Goal: Information Seeking & Learning: Learn about a topic

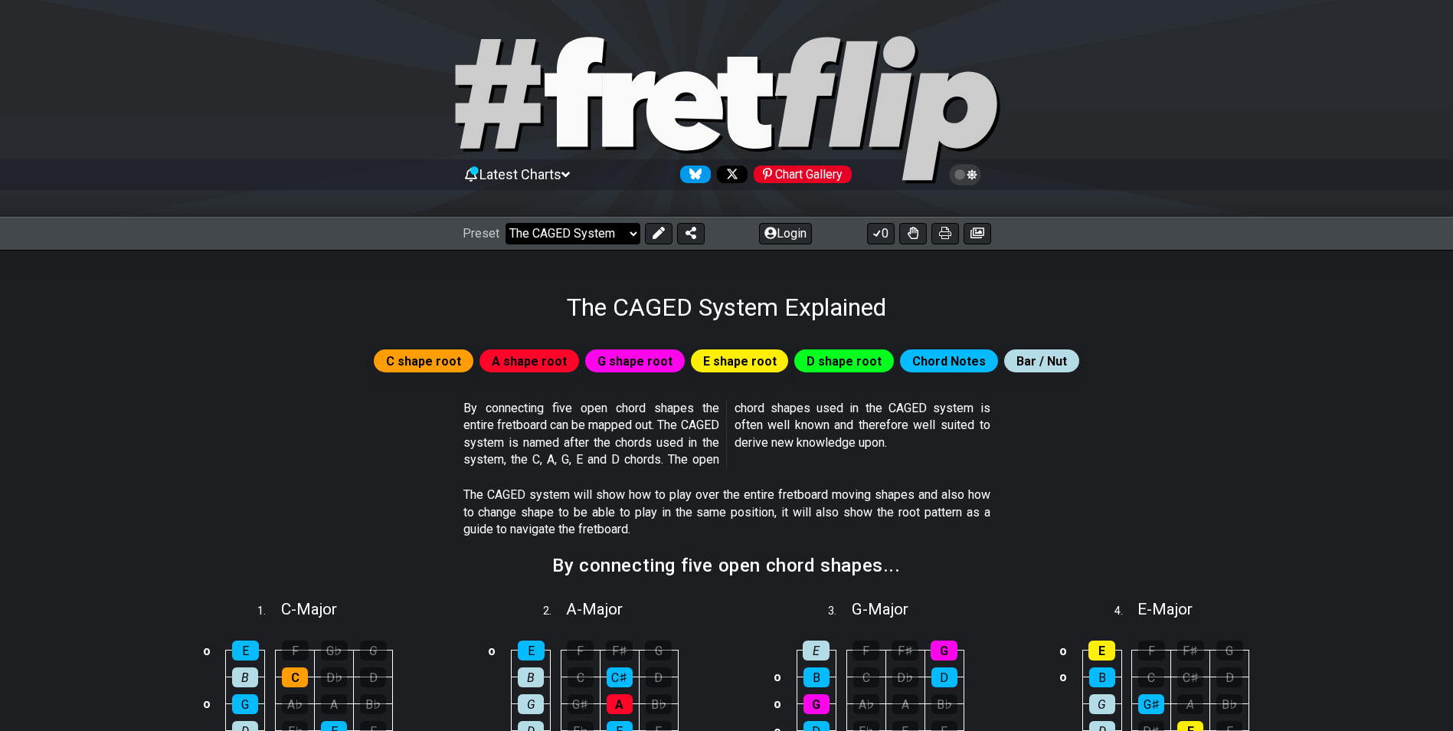
click at [632, 237] on select "Welcome to #fretflip! Initial Preset Custom Preset Minor Pentatonic Major Penta…" at bounding box center [572, 233] width 135 height 21
click at [1244, 417] on section "By connecting five open chord shapes the entire fretboard can be mapped out. Th…" at bounding box center [726, 437] width 1195 height 87
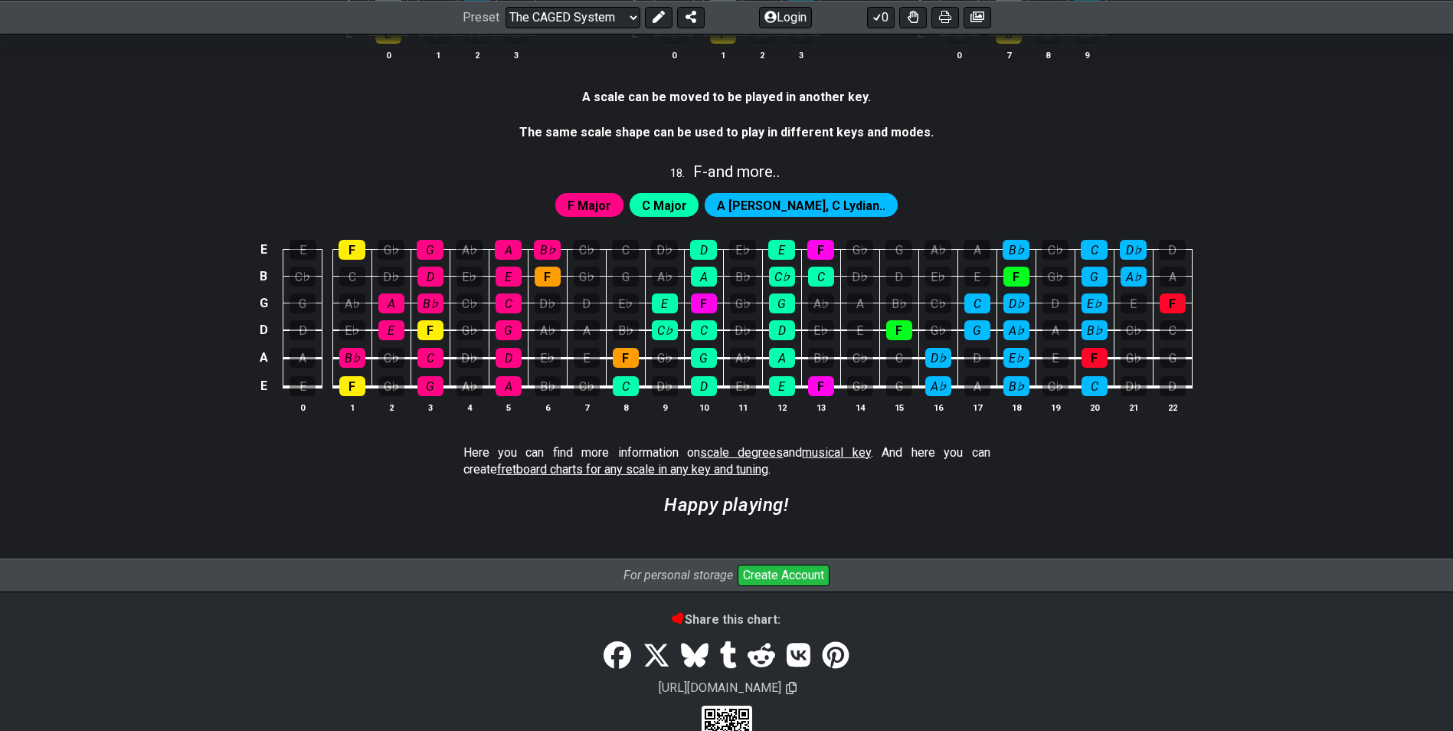
scroll to position [4050, 0]
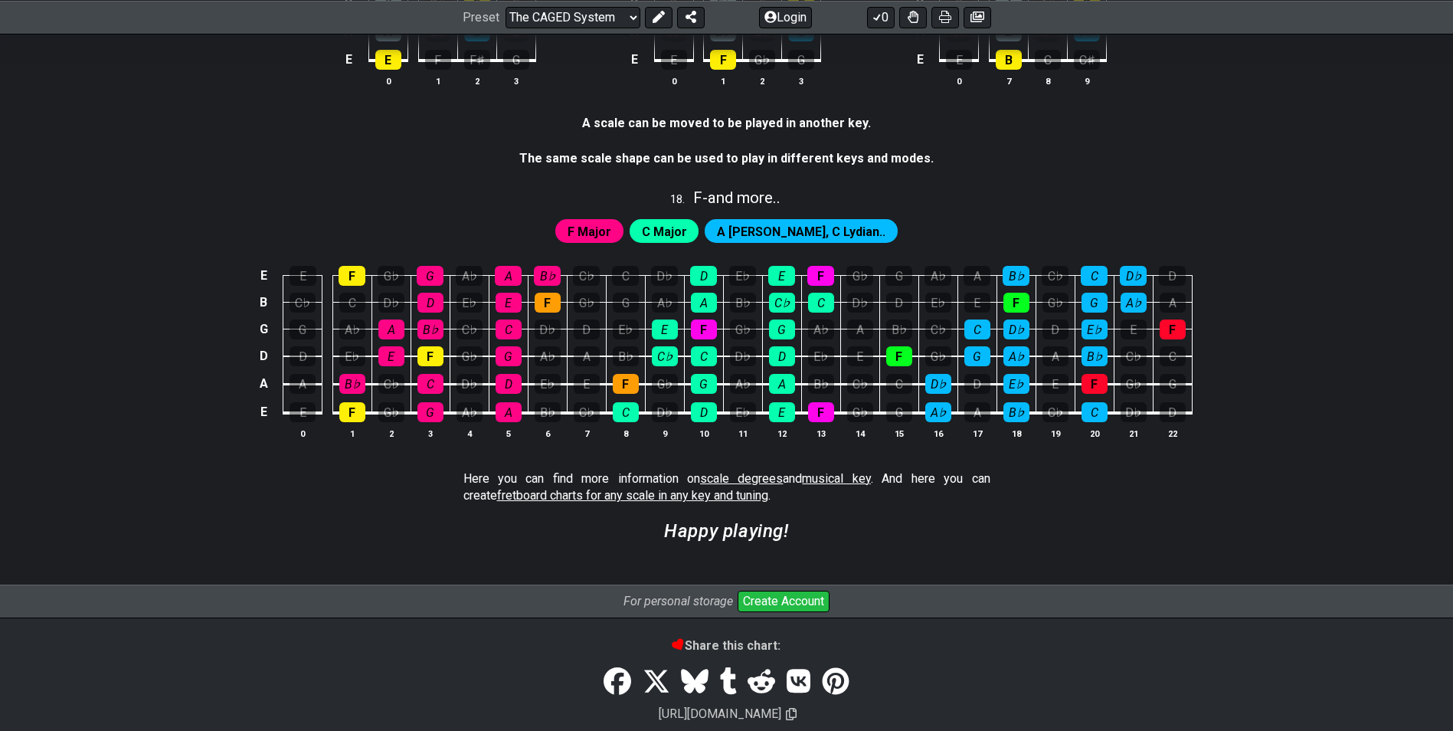
click at [802, 480] on link "musical key" at bounding box center [836, 478] width 68 height 15
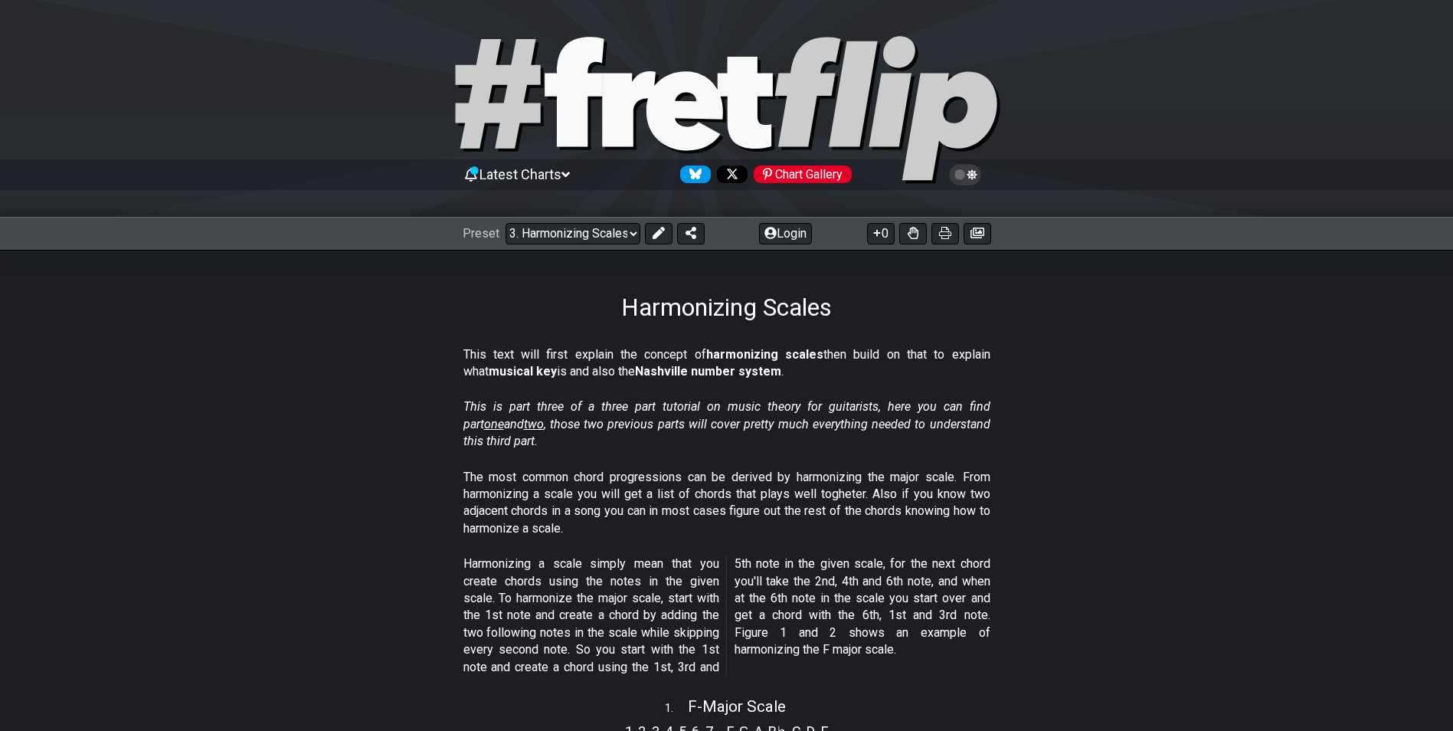
scroll to position [536, 0]
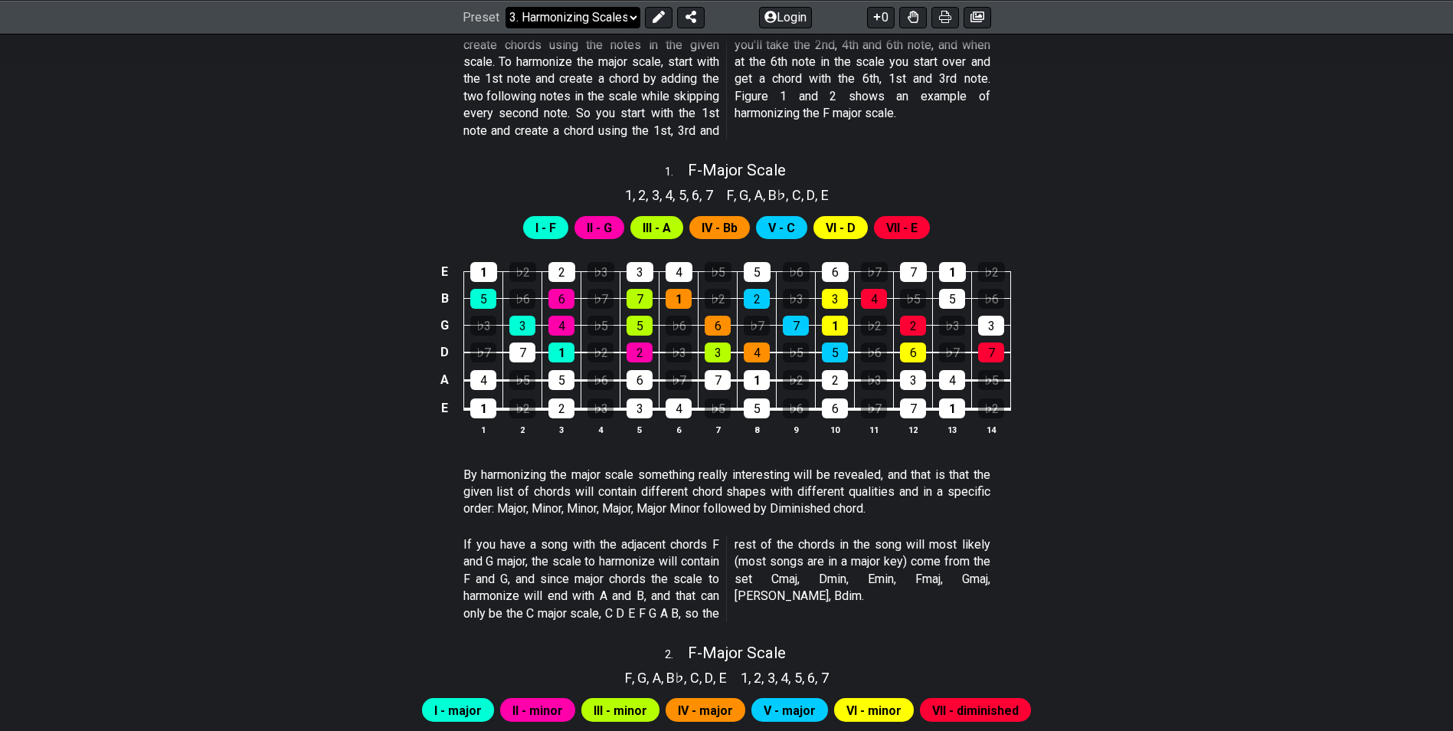
drag, startPoint x: 339, startPoint y: 237, endPoint x: 542, endPoint y: 9, distance: 305.4
click at [338, 237] on div "I - F II - G III - A IV - Bb V - C VI - D VII - E" at bounding box center [726, 223] width 1195 height 37
